Goal: Information Seeking & Learning: Learn about a topic

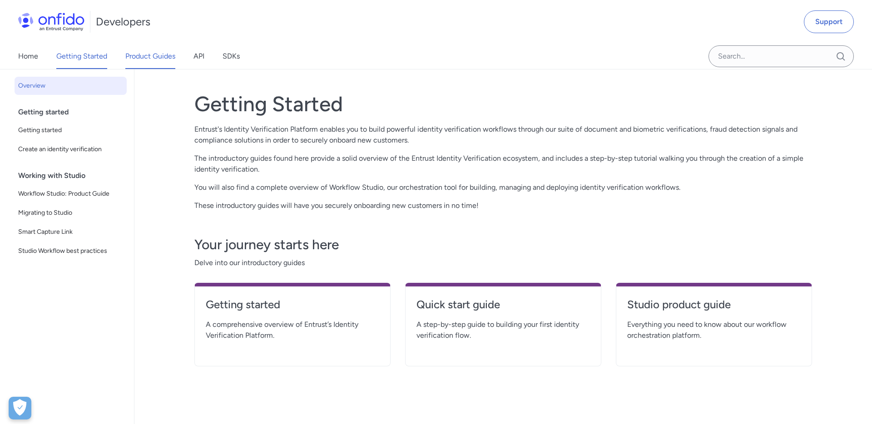
click at [141, 59] on link "Product Guides" at bounding box center [150, 56] width 50 height 25
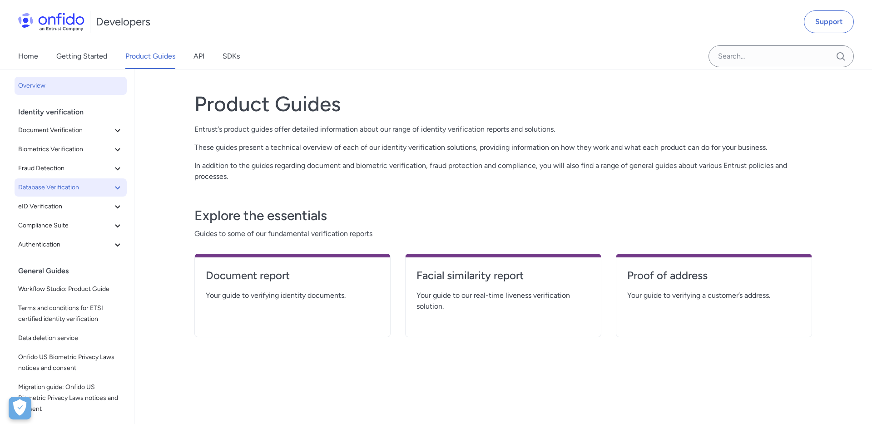
click at [116, 183] on icon at bounding box center [117, 187] width 11 height 11
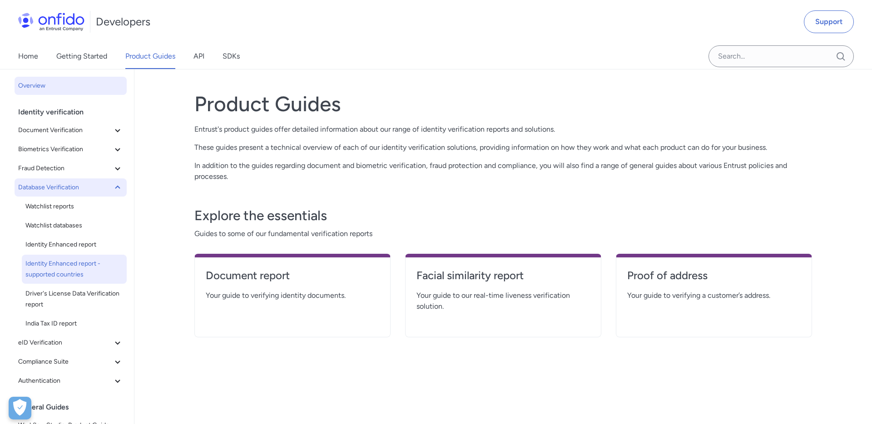
click at [61, 264] on span "Identity Enhanced report - supported countries" at bounding box center [74, 269] width 98 height 22
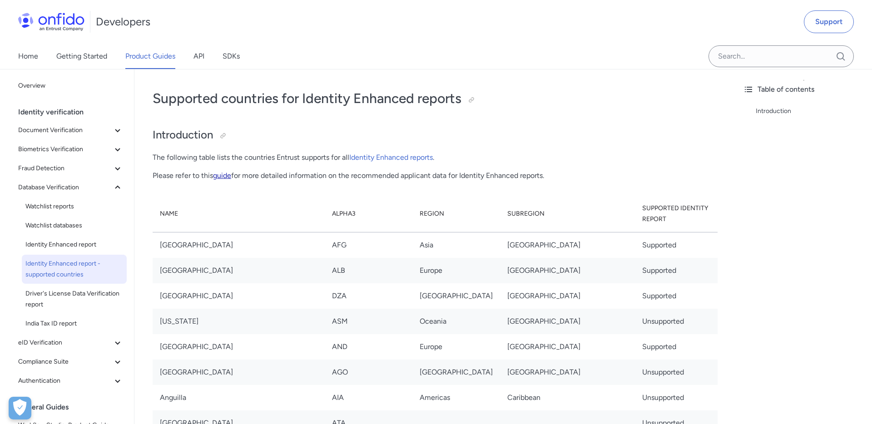
click at [223, 177] on link "guide" at bounding box center [222, 175] width 18 height 9
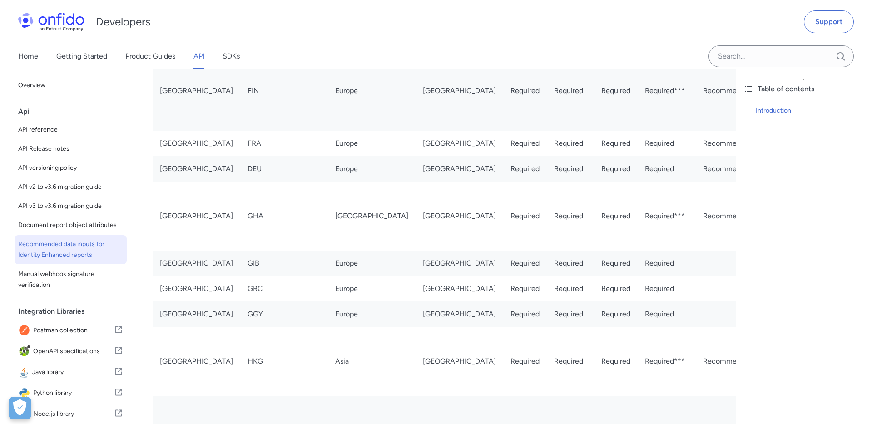
scroll to position [878, 0]
